Goal: Task Accomplishment & Management: Manage account settings

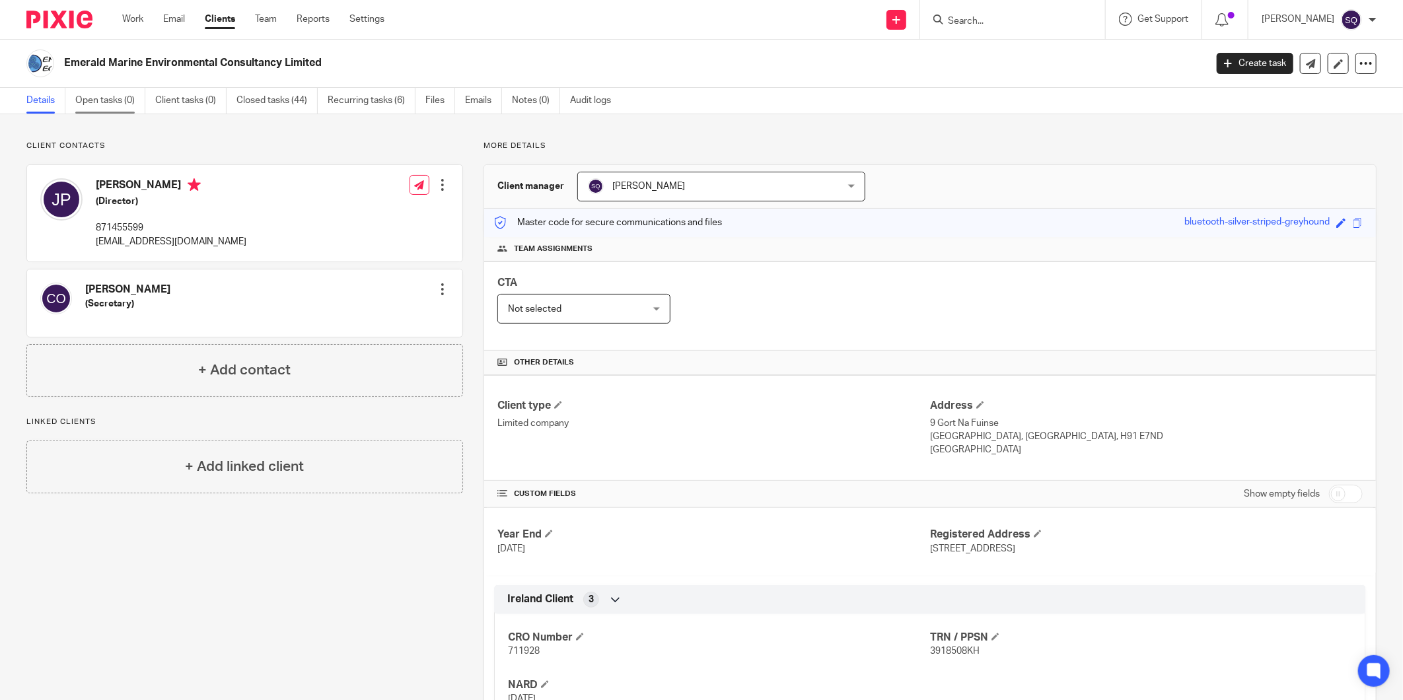
click at [114, 100] on link "Open tasks (0)" at bounding box center [110, 101] width 70 height 26
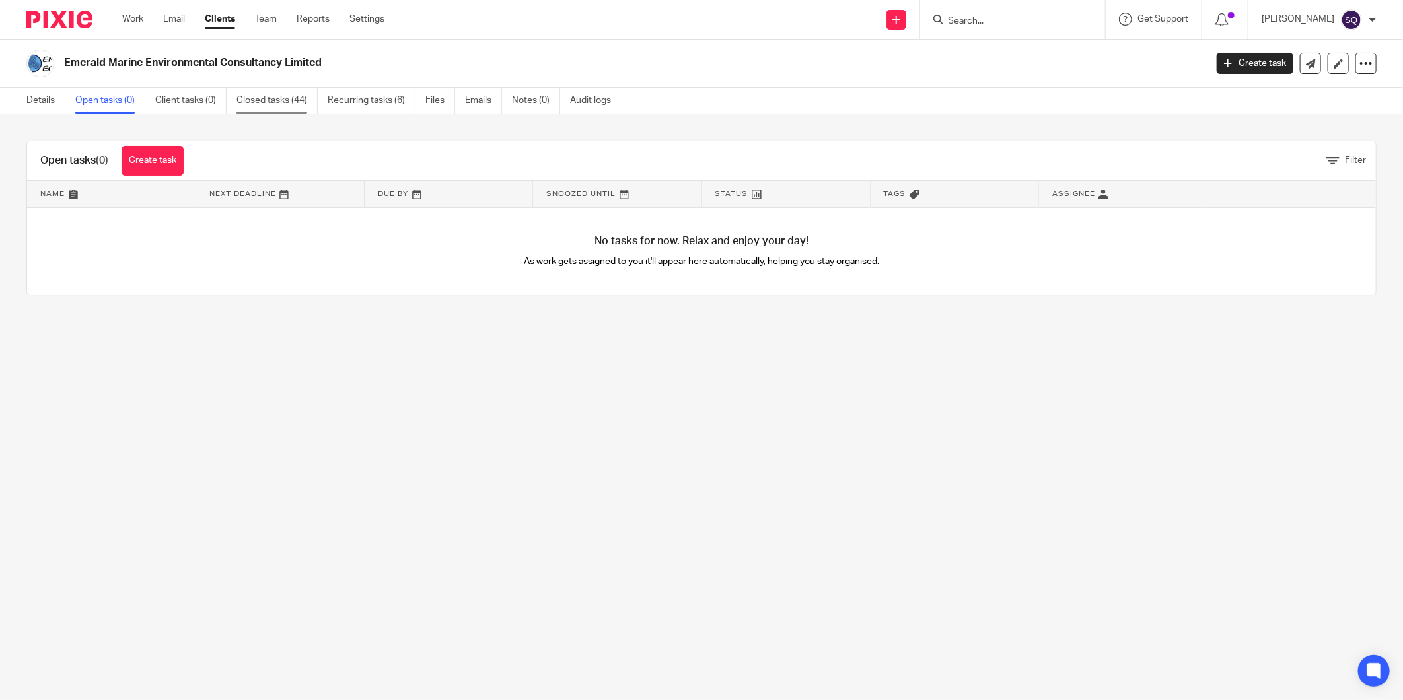
click at [243, 95] on link "Closed tasks (44)" at bounding box center [276, 101] width 81 height 26
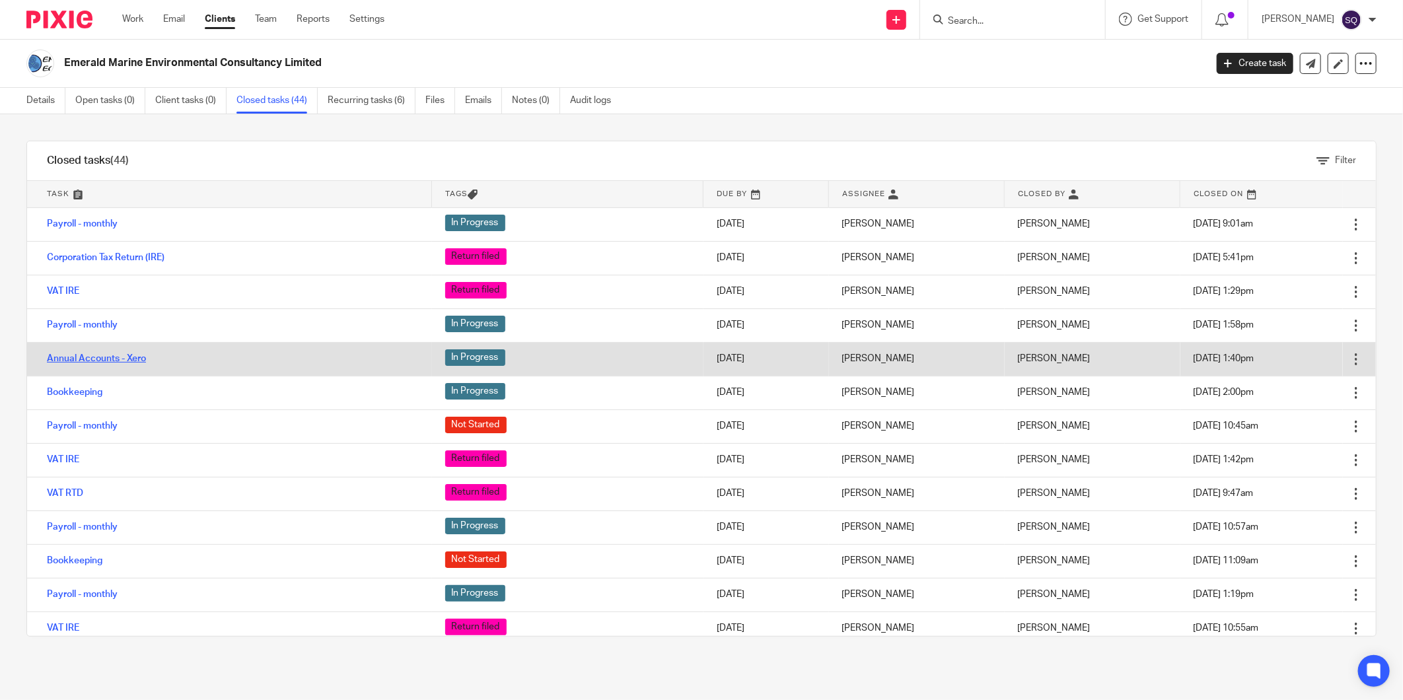
click at [124, 361] on link "Annual Accounts - Xero" at bounding box center [96, 358] width 99 height 9
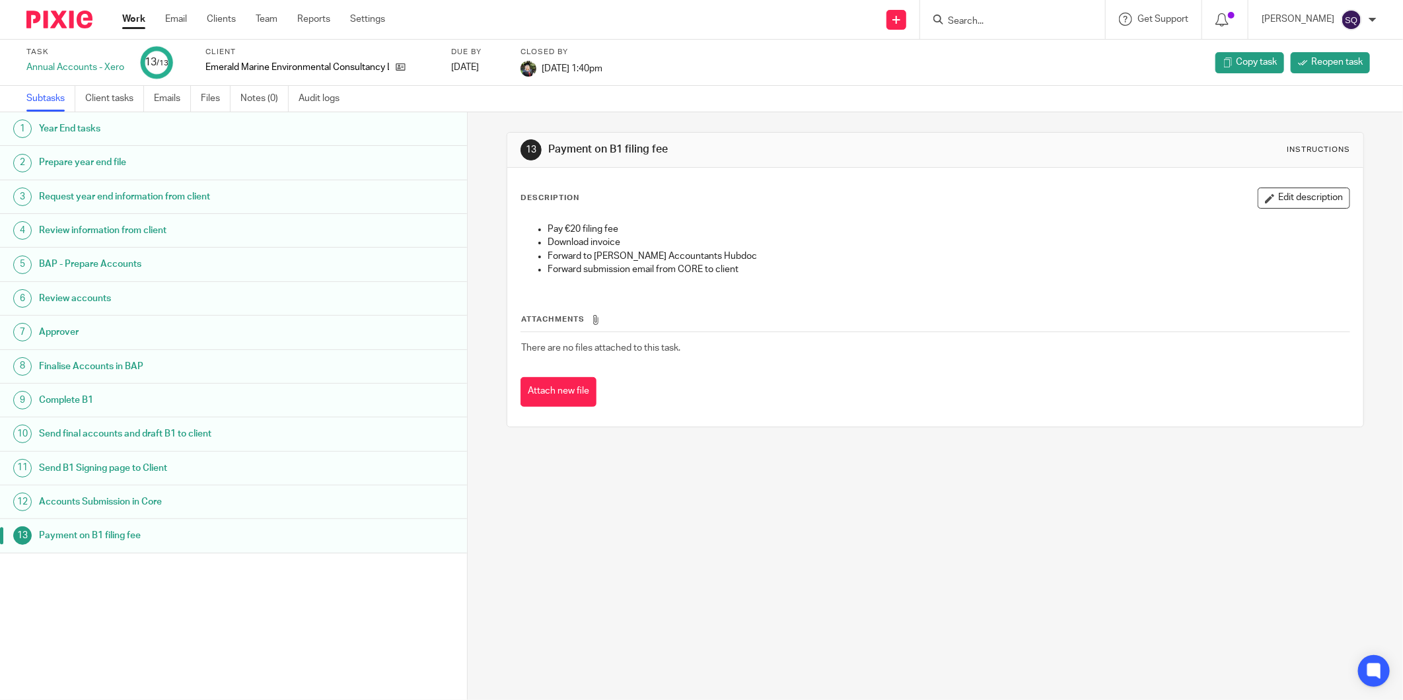
click at [215, 427] on h1 "Send final accounts and draft B1 to client" at bounding box center [177, 434] width 277 height 20
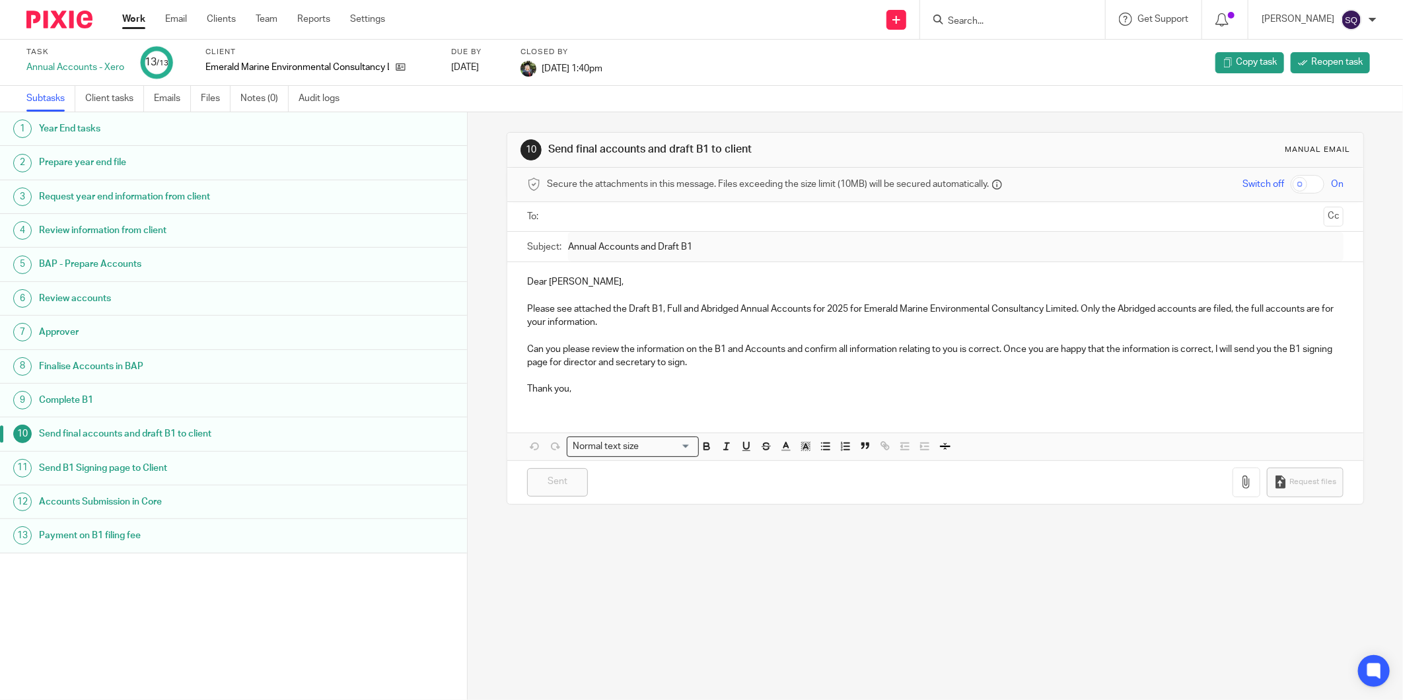
click at [223, 460] on h1 "Send B1 Signing page to Client" at bounding box center [177, 468] width 277 height 20
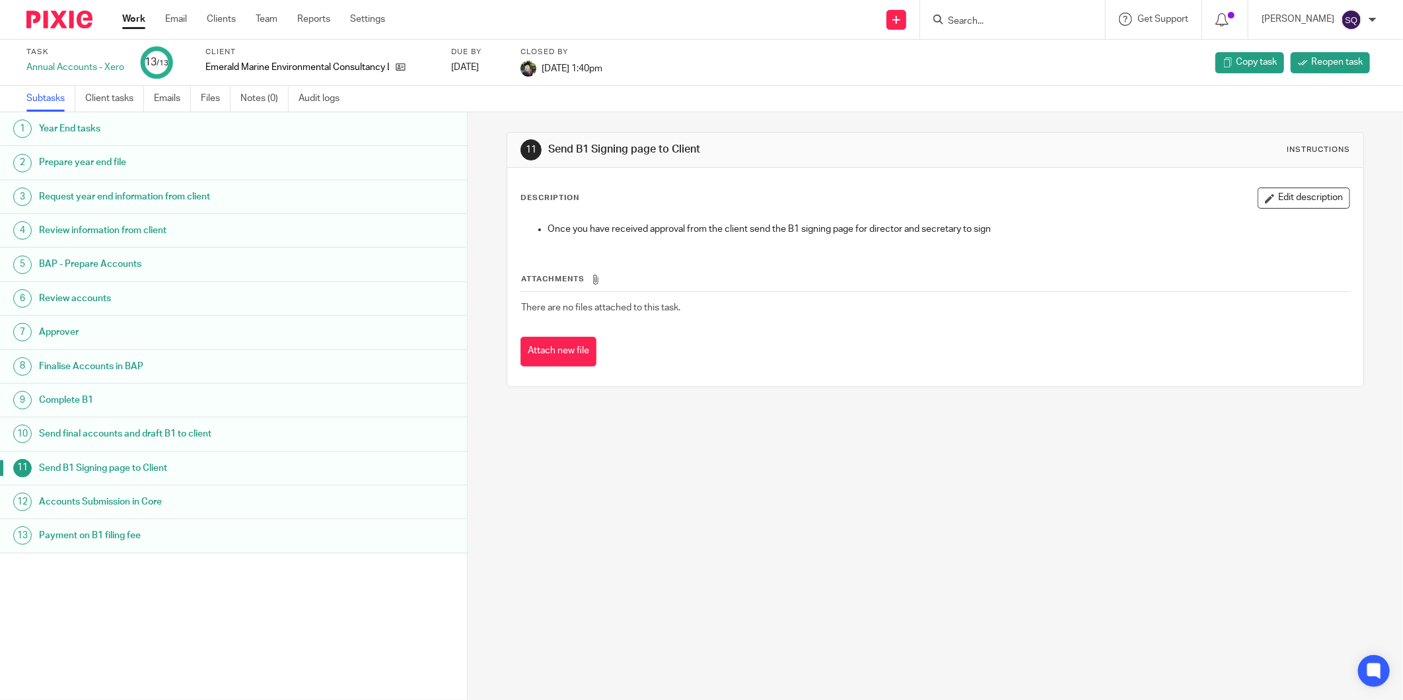
click at [295, 589] on div "1 Year End tasks 2 Prepare year end file 3 Request year end information from cl…" at bounding box center [233, 386] width 467 height 548
